Goal: Task Accomplishment & Management: Complete application form

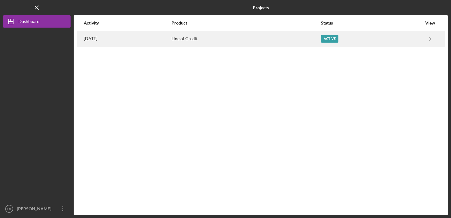
click at [349, 44] on div "Active" at bounding box center [371, 38] width 101 height 15
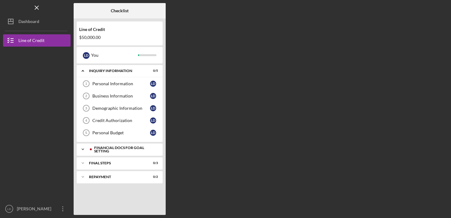
click at [129, 146] on div "Financial Docs for Goal Setting" at bounding box center [124, 149] width 61 height 7
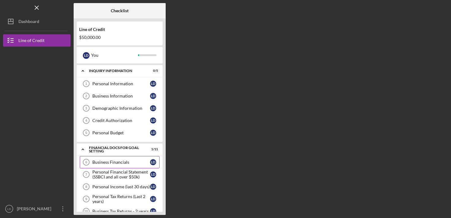
click at [128, 163] on div "Business Financials" at bounding box center [121, 162] width 58 height 5
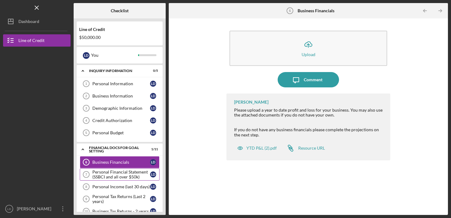
click at [118, 178] on div "Personal Financial Statement (SSBCI and all over $50k)" at bounding box center [121, 175] width 58 height 10
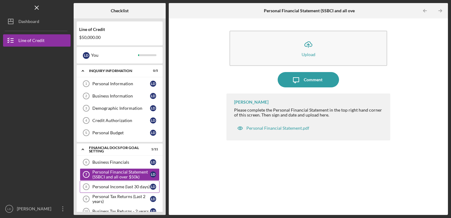
click at [121, 187] on div "Personal Income (last 30 days)" at bounding box center [121, 186] width 58 height 5
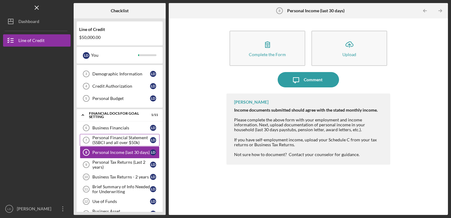
scroll to position [35, 0]
click at [117, 160] on div "Personal Tax Returns (Last 2 years)" at bounding box center [121, 164] width 58 height 10
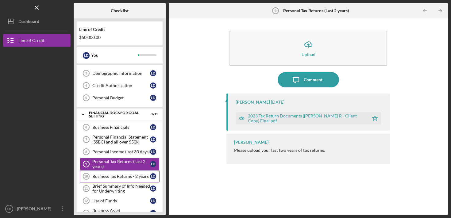
click at [118, 176] on div "Business Tax Returns - 2 years" at bounding box center [121, 176] width 58 height 5
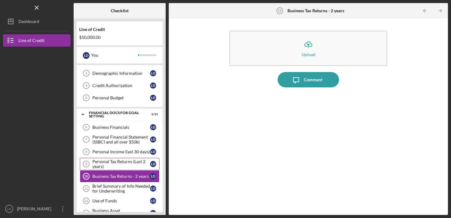
click at [122, 162] on div "Personal Tax Returns (Last 2 years)" at bounding box center [121, 164] width 58 height 10
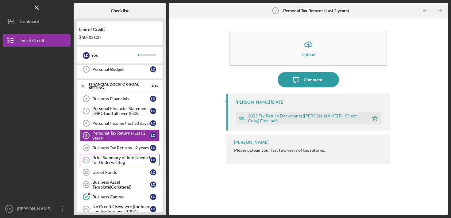
scroll to position [75, 0]
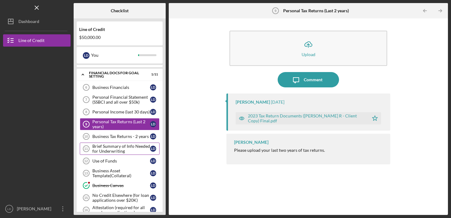
click at [123, 151] on div "Brief Summary of Info Needed for Underwriting" at bounding box center [121, 149] width 58 height 10
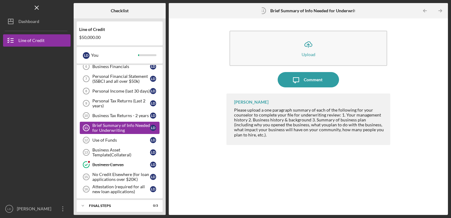
scroll to position [97, 0]
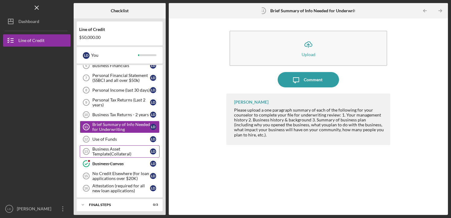
click at [125, 155] on div "Business Asset Template(Collateral)" at bounding box center [121, 152] width 58 height 10
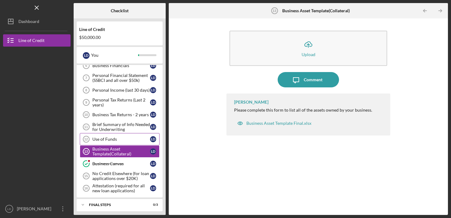
click at [120, 138] on div "Use of Funds" at bounding box center [121, 139] width 58 height 5
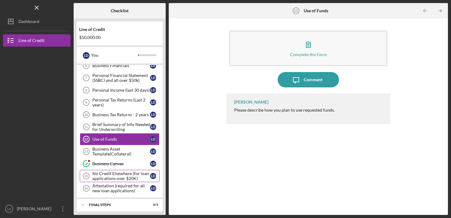
click at [138, 178] on div "No Credit Elsewhere (for loan applications over $20K)" at bounding box center [121, 176] width 58 height 10
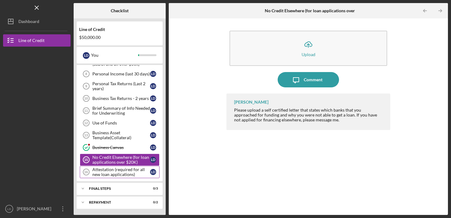
scroll to position [113, 0]
click at [115, 188] on div "FINAL STEPS" at bounding box center [122, 189] width 66 height 4
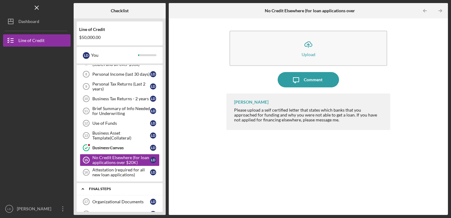
click at [115, 188] on div "FINAL STEPS" at bounding box center [122, 189] width 66 height 4
